Goal: Task Accomplishment & Management: Manage account settings

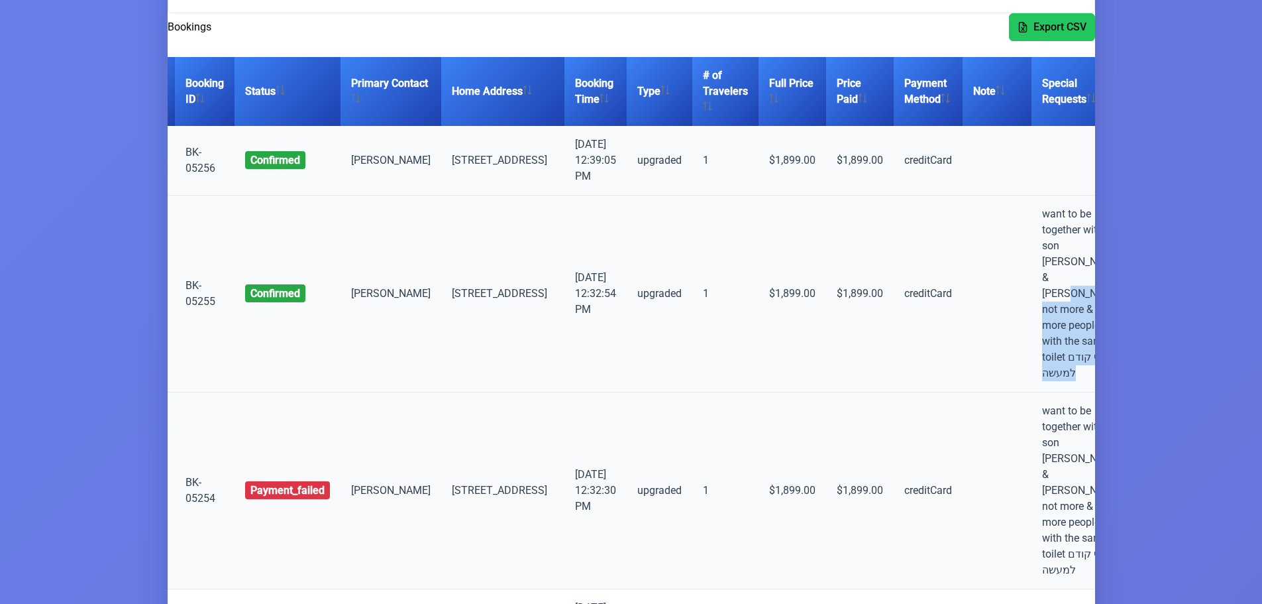
scroll to position [0, 89]
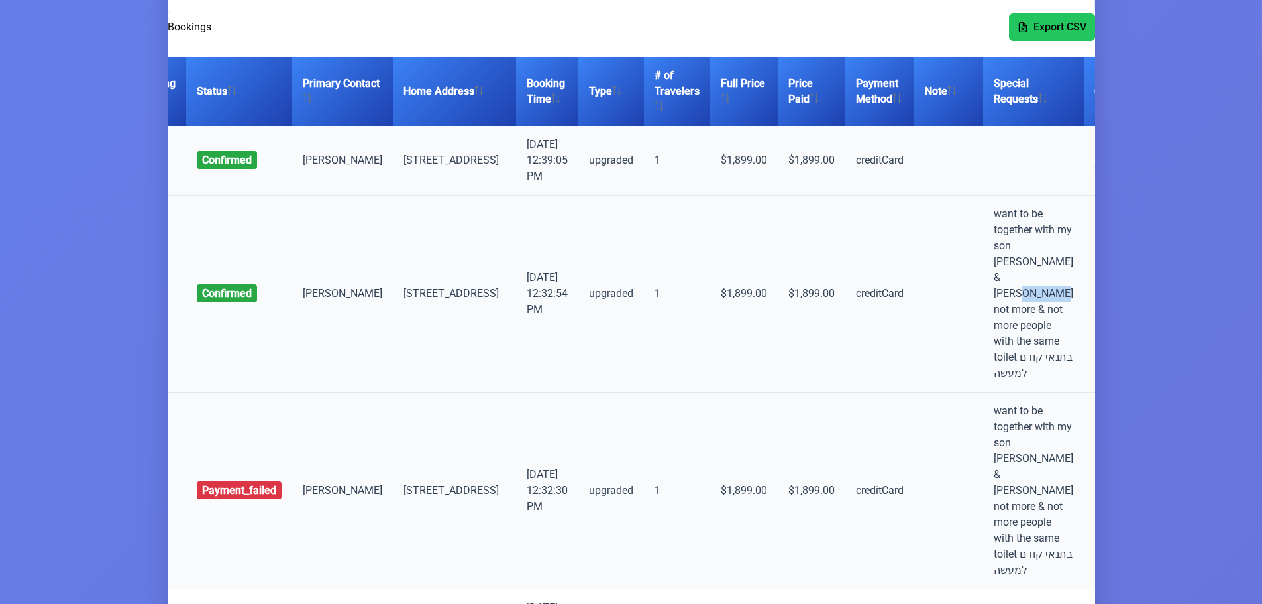
drag, startPoint x: 1047, startPoint y: 313, endPoint x: 993, endPoint y: 311, distance: 53.7
click at [993, 311] on td "want to be together with my son [PERSON_NAME] & [PERSON_NAME] not more & not mo…" at bounding box center [1033, 293] width 101 height 197
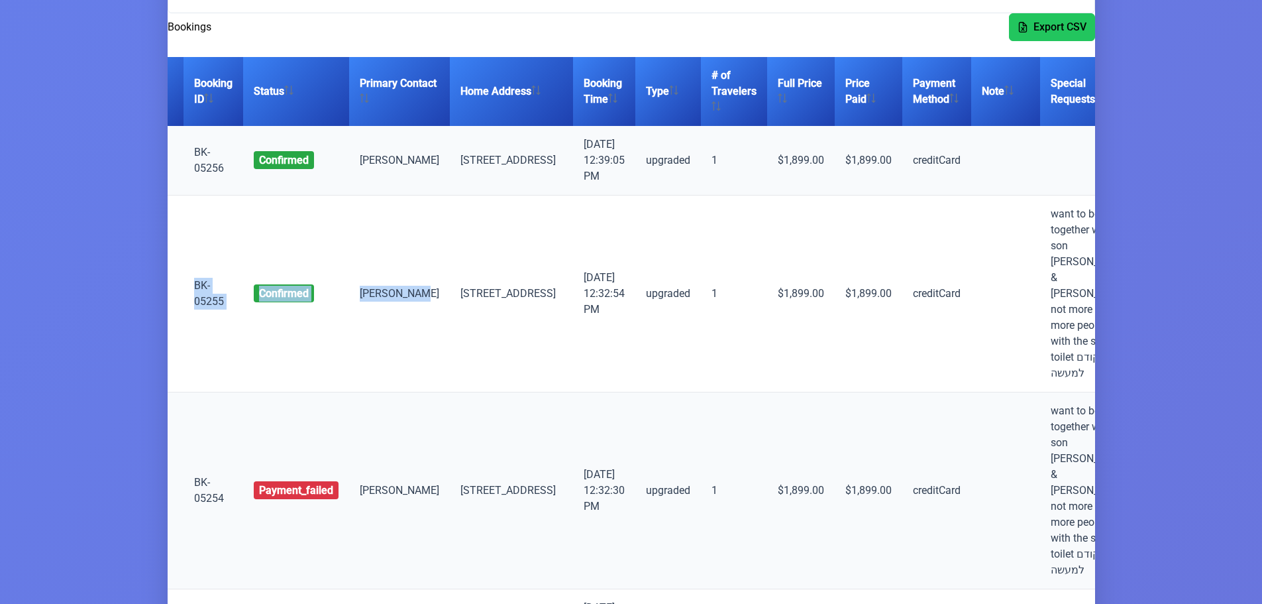
scroll to position [0, 0]
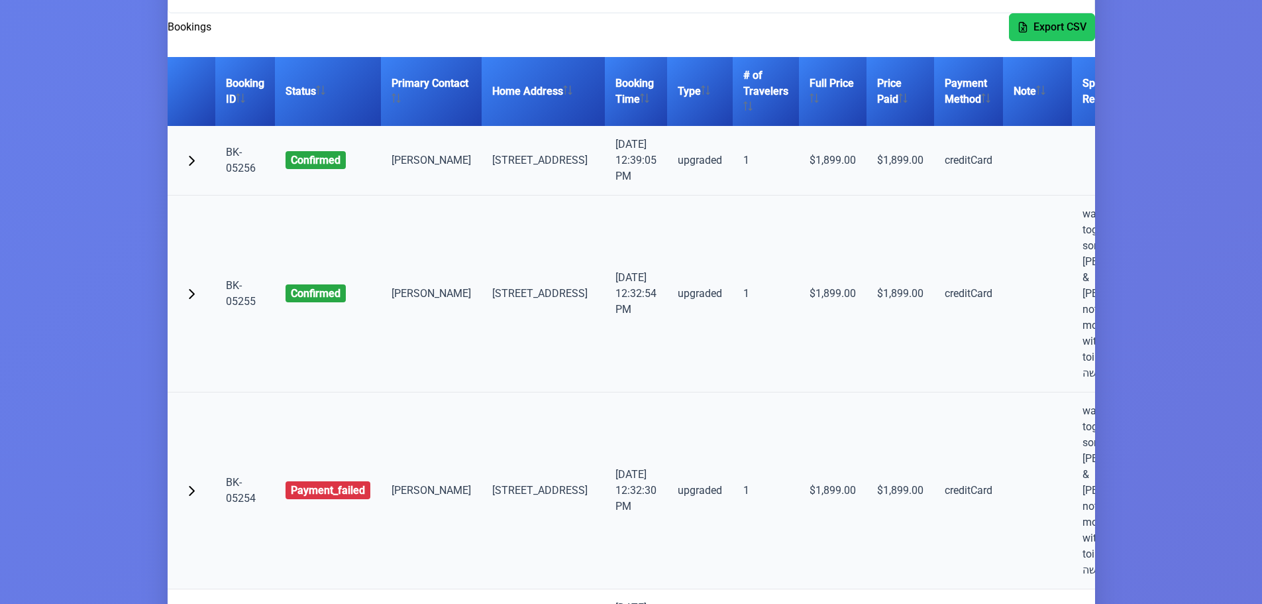
drag, startPoint x: 323, startPoint y: 309, endPoint x: 415, endPoint y: 309, distance: 91.4
click at [415, 309] on td "[PERSON_NAME]" at bounding box center [431, 293] width 101 height 197
click at [412, 314] on td "[PERSON_NAME]" at bounding box center [431, 293] width 101 height 197
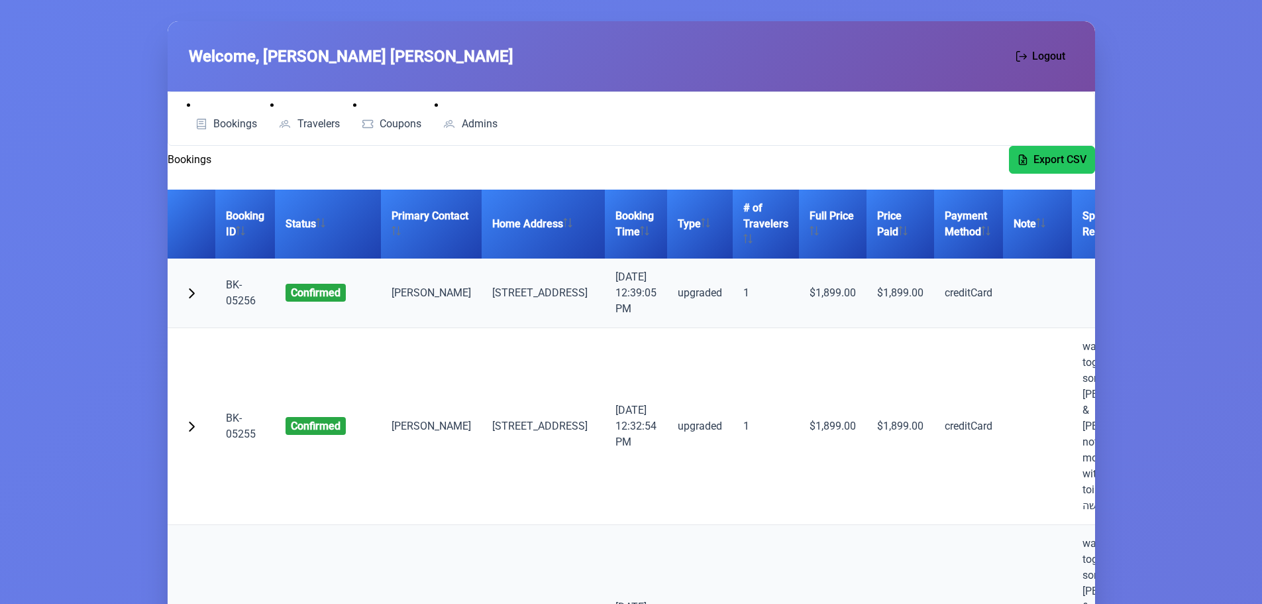
drag, startPoint x: 227, startPoint y: 122, endPoint x: 213, endPoint y: 105, distance: 22.1
click at [227, 122] on span "Bookings" at bounding box center [235, 124] width 44 height 11
